Goal: Transaction & Acquisition: Purchase product/service

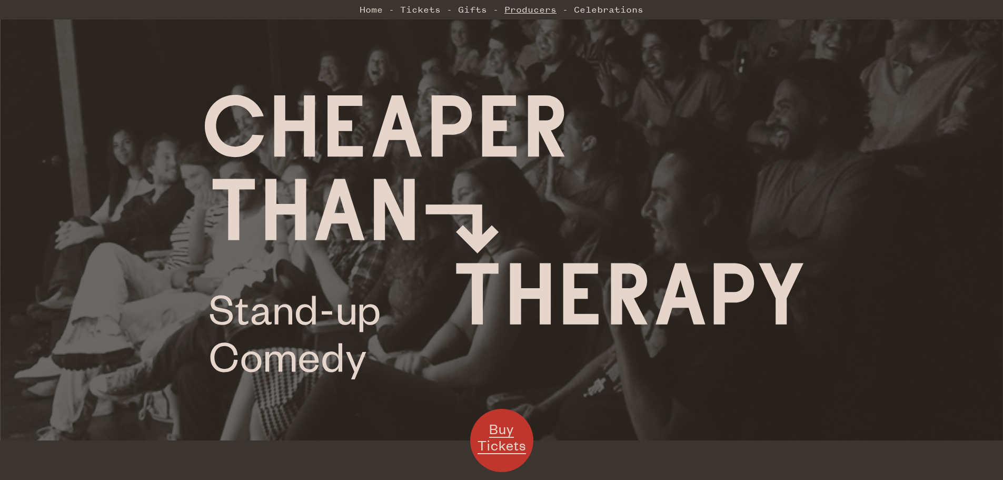
click at [520, 10] on link "Producers" at bounding box center [530, 9] width 52 height 21
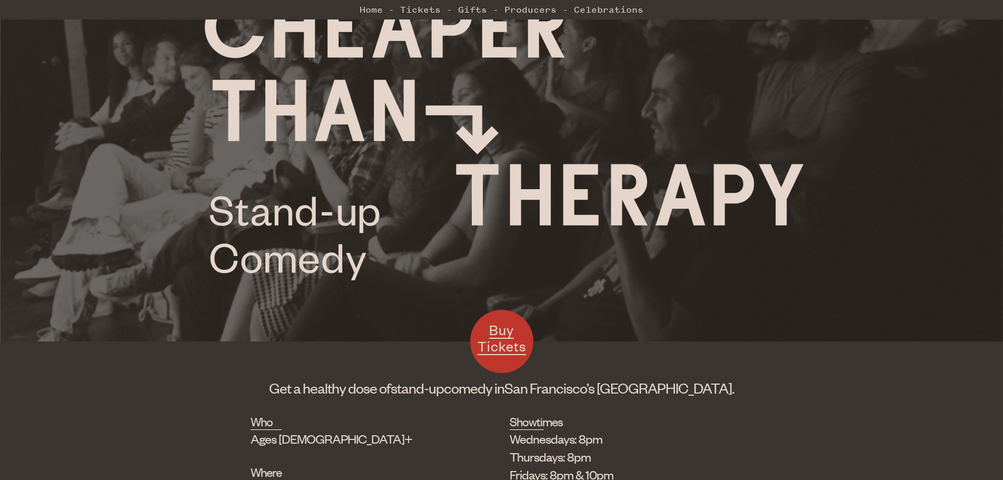
scroll to position [97, 0]
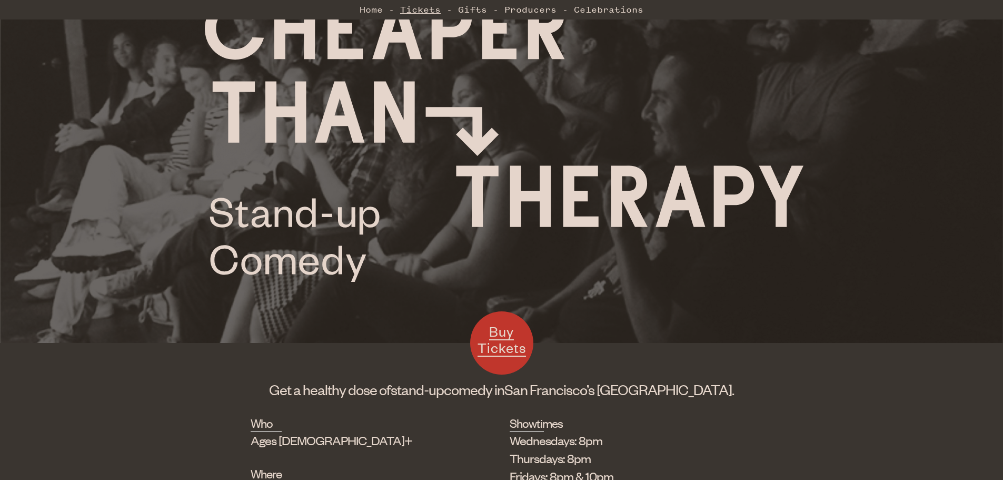
click at [409, 6] on link "Tickets" at bounding box center [420, 9] width 41 height 21
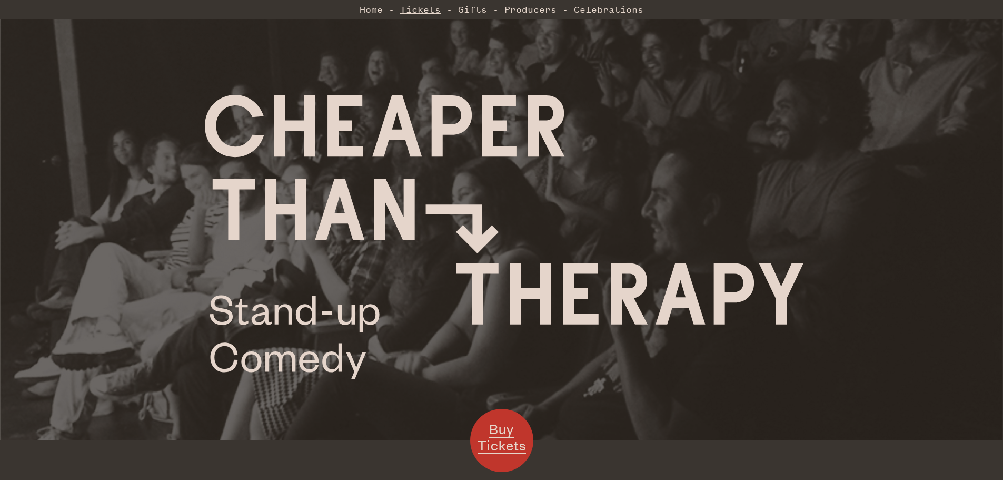
click at [425, 5] on link "Tickets" at bounding box center [420, 9] width 41 height 21
